Goal: Transaction & Acquisition: Obtain resource

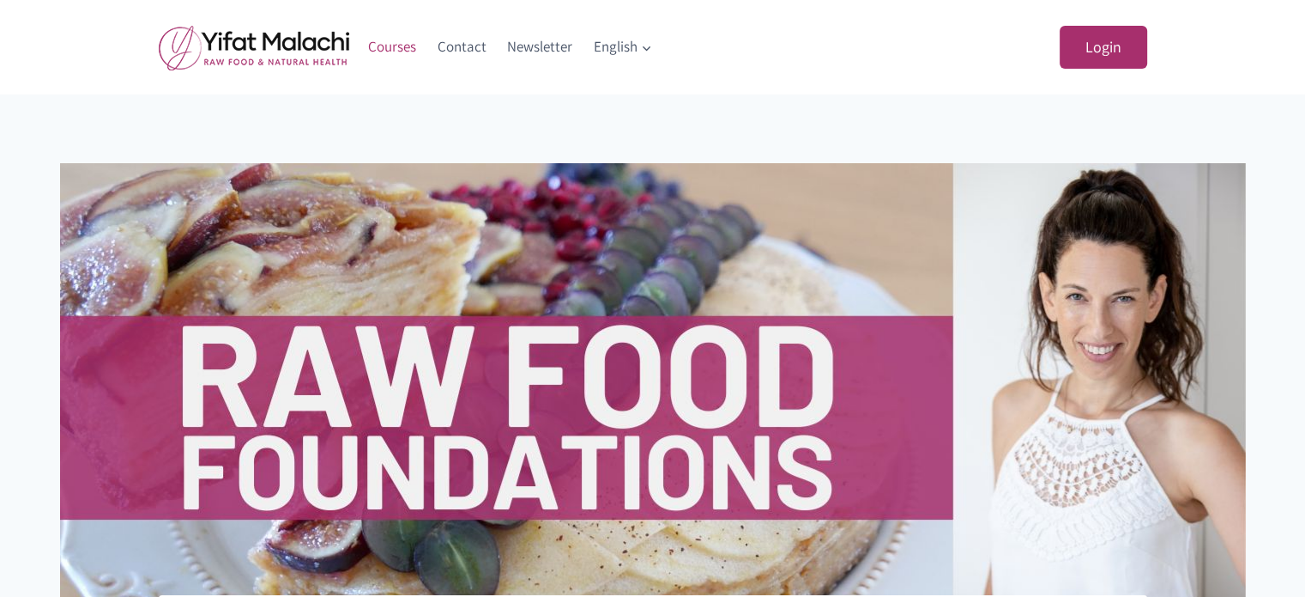
click at [389, 50] on link "Courses" at bounding box center [393, 47] width 70 height 41
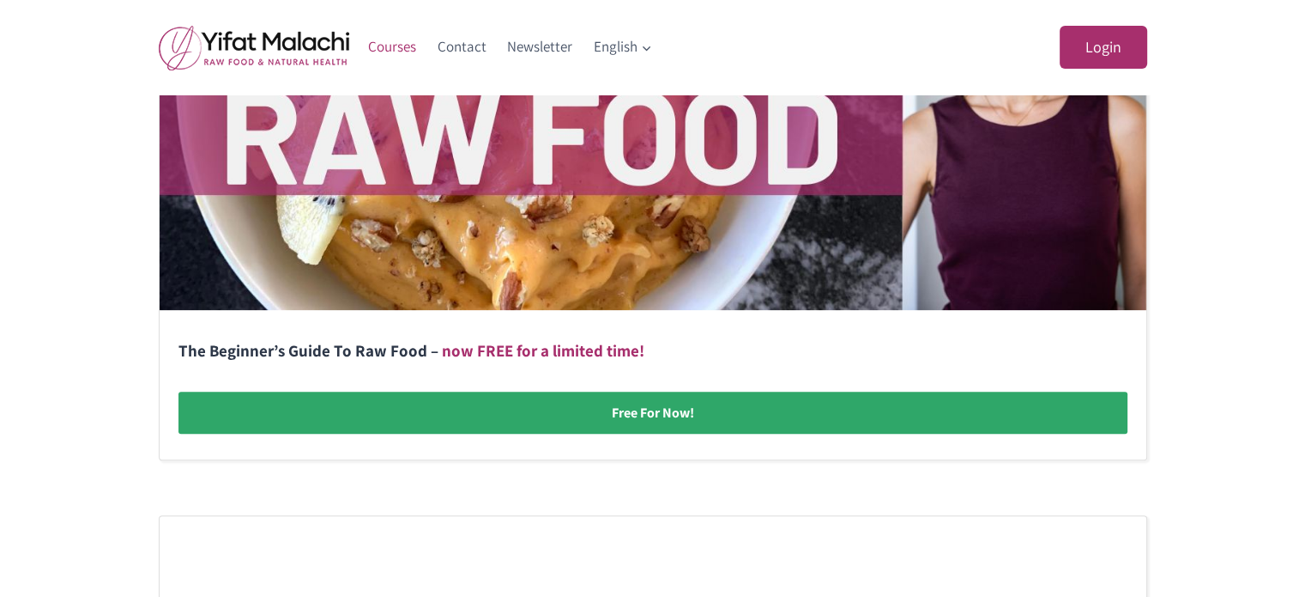
scroll to position [515, 0]
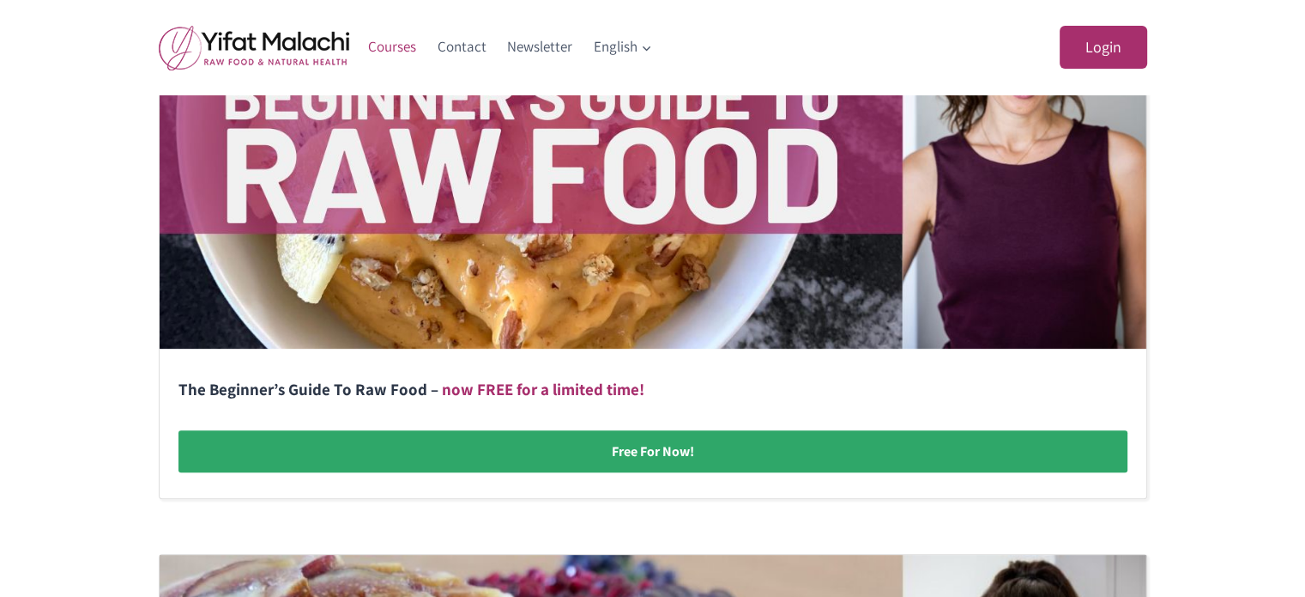
click at [639, 455] on link at bounding box center [653, 217] width 987 height 560
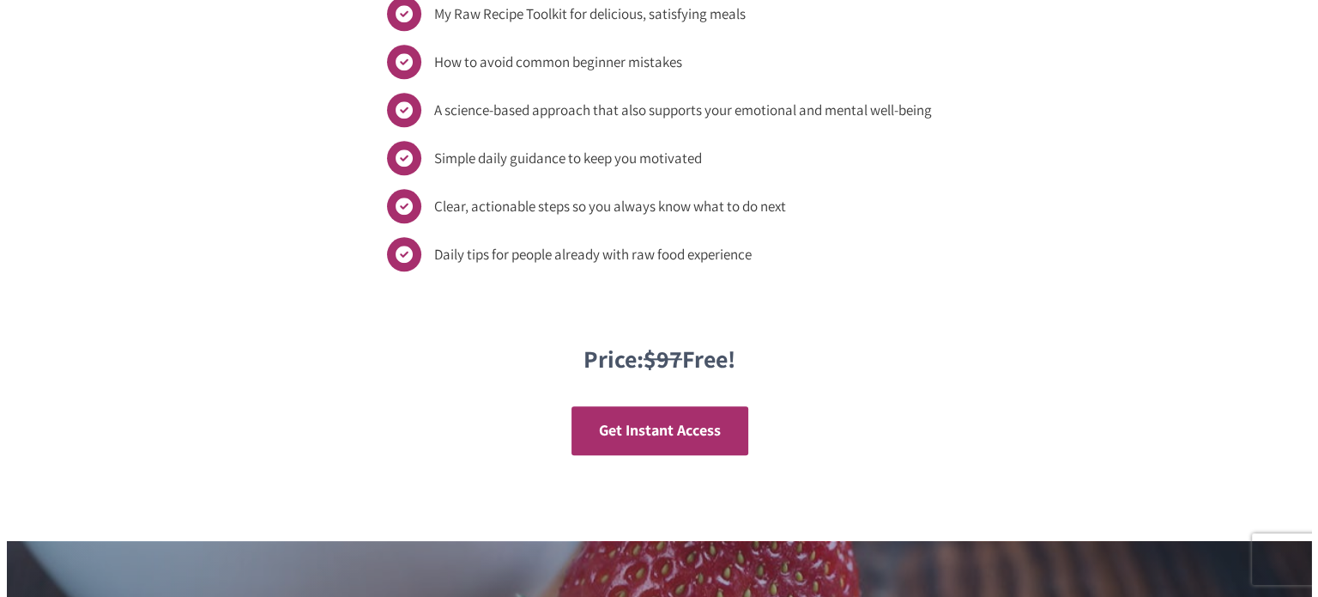
scroll to position [1813, 0]
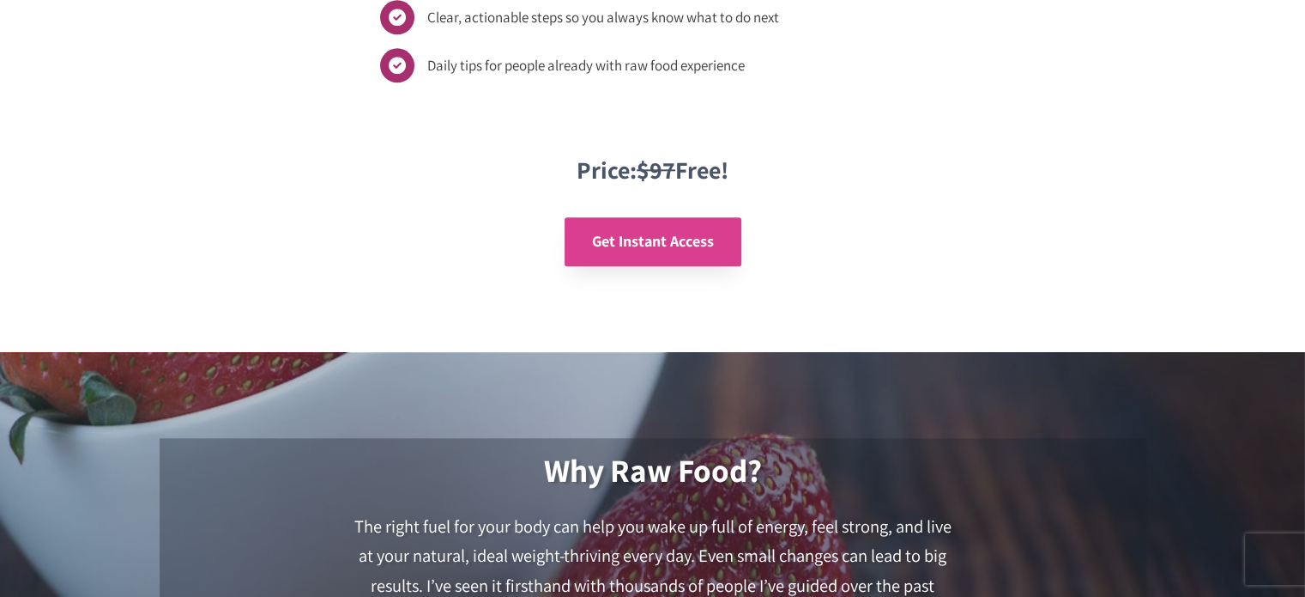
click at [641, 233] on span "Get Instant Access" at bounding box center [653, 241] width 122 height 20
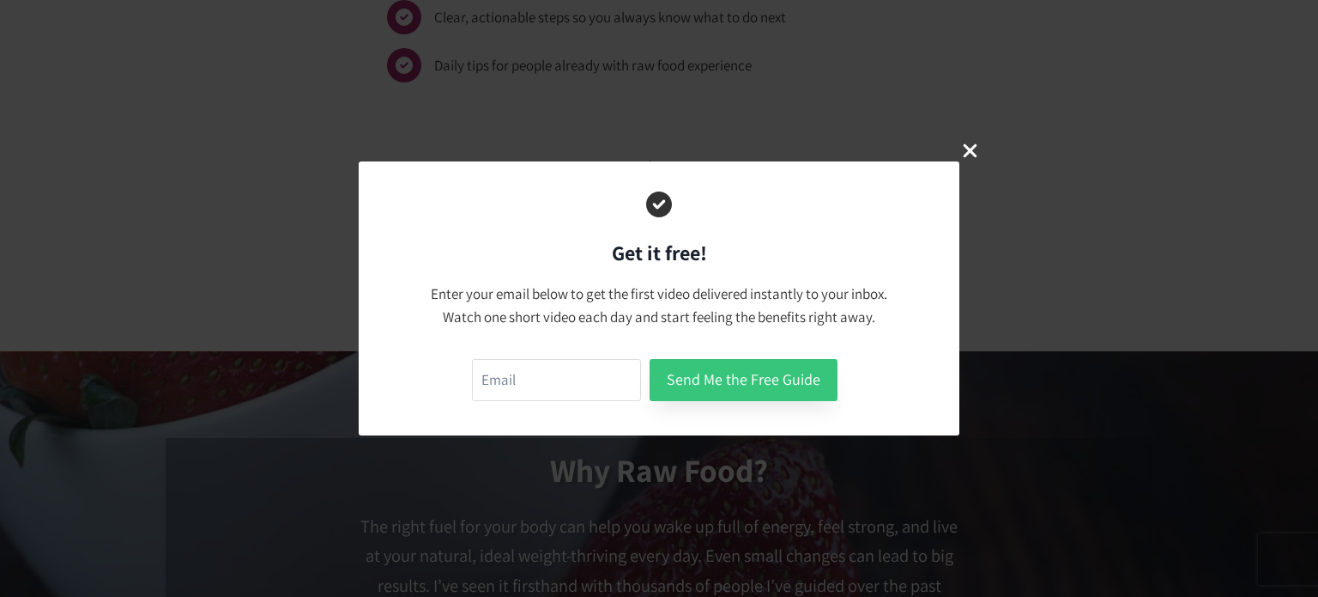
click at [766, 384] on button "Send Me the Free Guide" at bounding box center [744, 380] width 188 height 42
click at [542, 371] on input "email" at bounding box center [556, 380] width 169 height 42
type input "[EMAIL_ADDRESS][DOMAIN_NAME]"
click at [738, 374] on button "Send Me the Free Guide" at bounding box center [744, 380] width 188 height 42
